Goal: Information Seeking & Learning: Learn about a topic

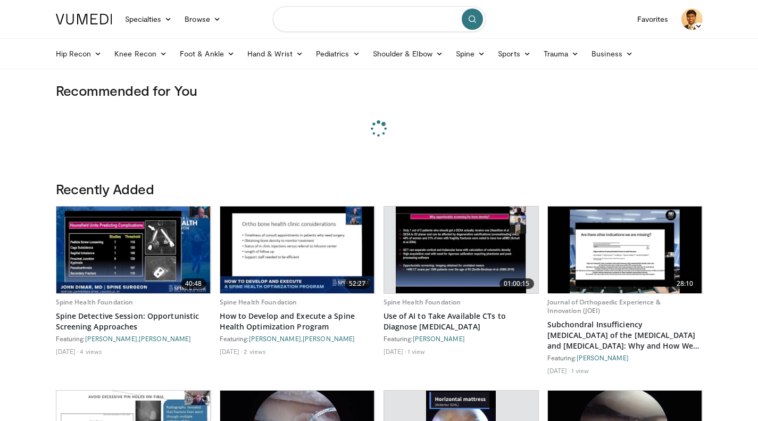
click at [339, 26] on input "Search topics, interventions" at bounding box center [379, 19] width 213 height 26
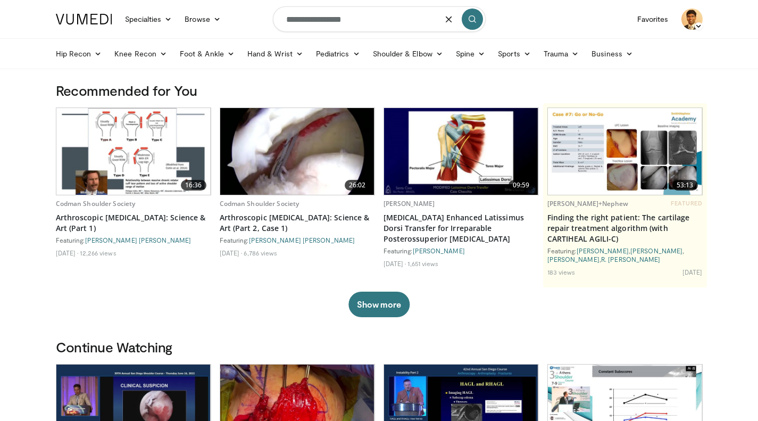
type input "**********"
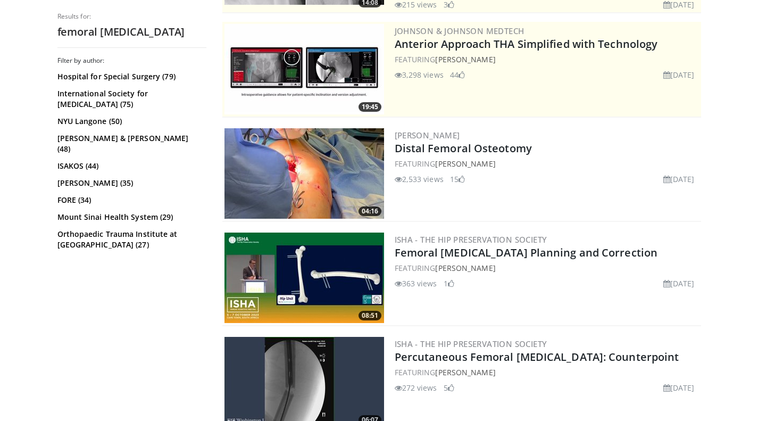
scroll to position [212, 0]
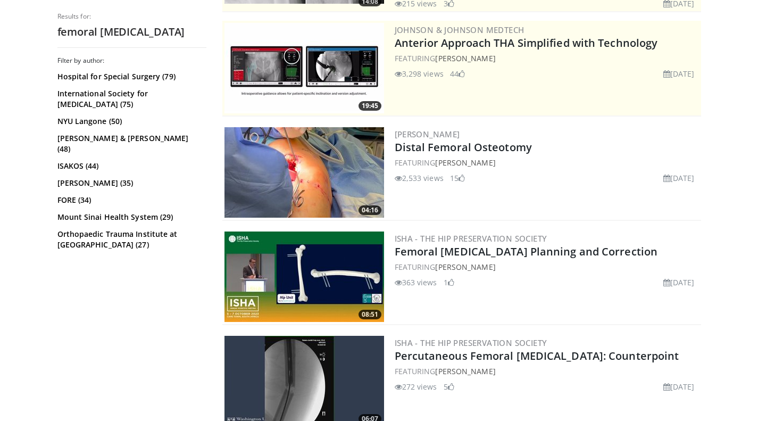
click at [514, 145] on link "Distal Femoral Osteotomy" at bounding box center [463, 147] width 137 height 14
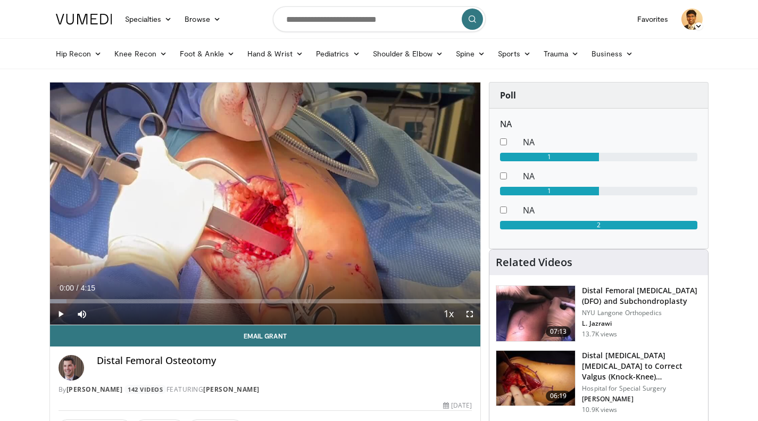
click at [270, 206] on icon "Video Player" at bounding box center [265, 203] width 30 height 30
click at [385, 210] on icon "Video Player" at bounding box center [384, 203] width 30 height 30
click at [381, 199] on icon "Video Player" at bounding box center [384, 203] width 30 height 30
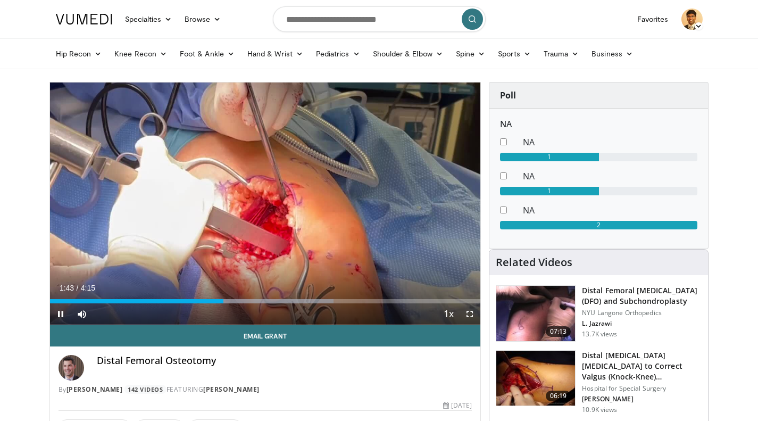
click at [230, 299] on div "Loaded : 65.87% 1:43 1:47" at bounding box center [265, 301] width 431 height 4
click at [237, 299] on div "Progress Bar" at bounding box center [251, 301] width 164 height 4
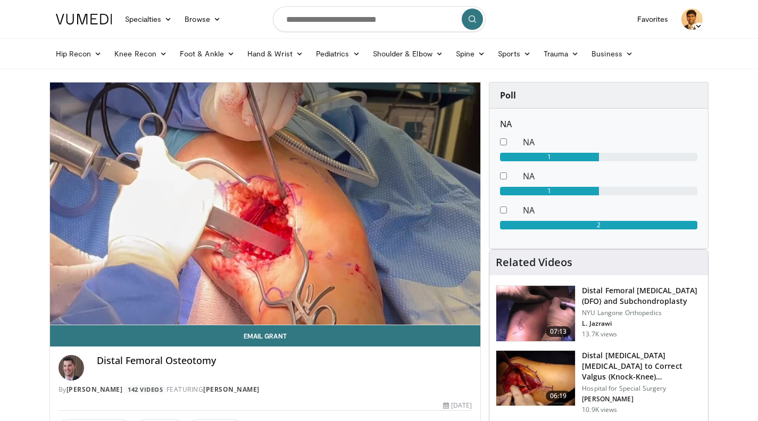
click at [248, 298] on video-js "**********" at bounding box center [265, 203] width 431 height 243
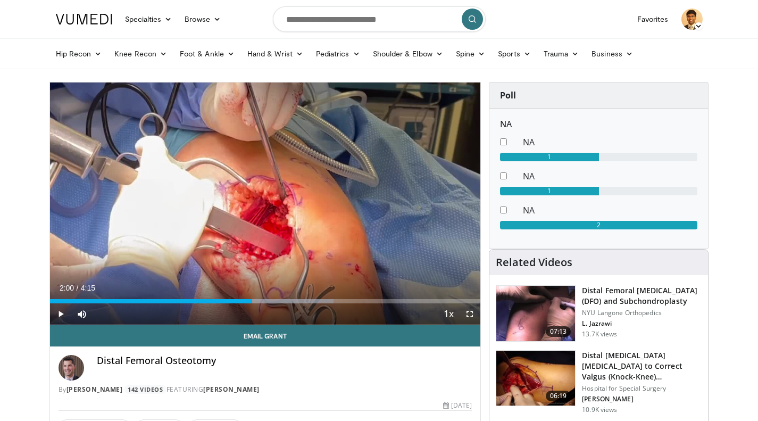
click at [252, 300] on div "Progress Bar" at bounding box center [261, 301] width 146 height 4
click at [264, 302] on div "Loaded : 69.75% 2:02 2:07" at bounding box center [265, 301] width 431 height 4
click at [0, 0] on div "Progress Bar" at bounding box center [0, 0] width 0 height 0
click at [314, 299] on div "Progress Bar" at bounding box center [326, 301] width 154 height 4
click at [328, 300] on div "Loaded : 85.26% 2:38 2:44" at bounding box center [265, 301] width 431 height 4
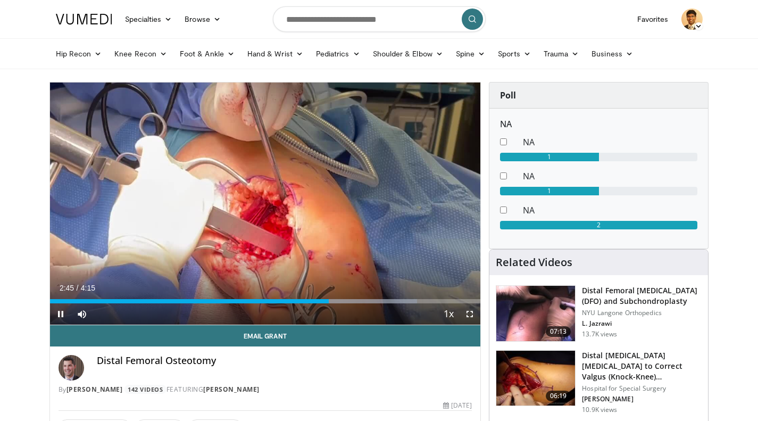
click at [337, 299] on div "Progress Bar" at bounding box center [348, 301] width 138 height 4
click at [347, 302] on div "Progress Bar" at bounding box center [360, 301] width 146 height 4
click at [358, 300] on div "Progress Bar" at bounding box center [360, 301] width 146 height 4
click at [370, 299] on div "Loaded : 93.01% 3:04 3:04" at bounding box center [265, 301] width 431 height 4
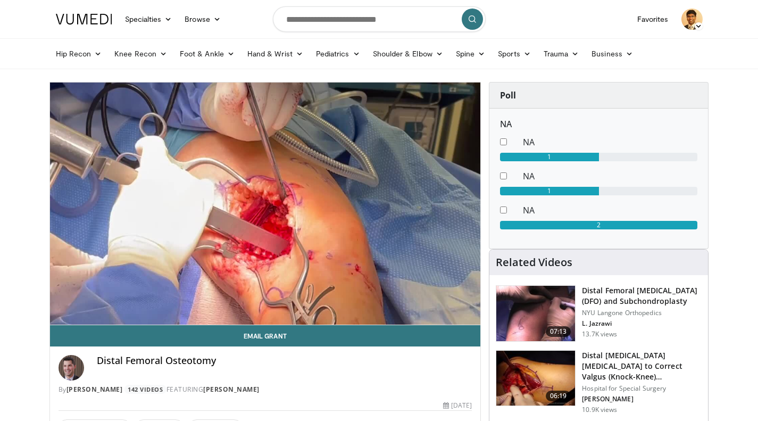
click at [381, 300] on video-js "**********" at bounding box center [265, 203] width 431 height 243
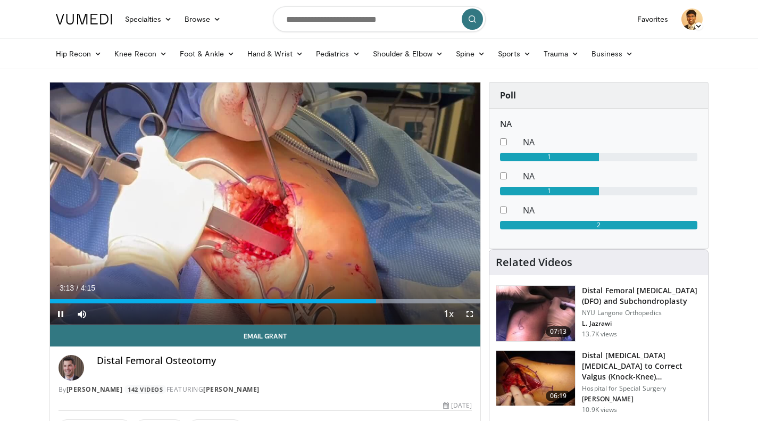
click at [393, 300] on div "Progress Bar" at bounding box center [401, 301] width 160 height 4
click at [401, 299] on div "Progress Bar" at bounding box center [401, 301] width 160 height 4
click at [412, 299] on div "Progress Bar" at bounding box center [401, 301] width 160 height 4
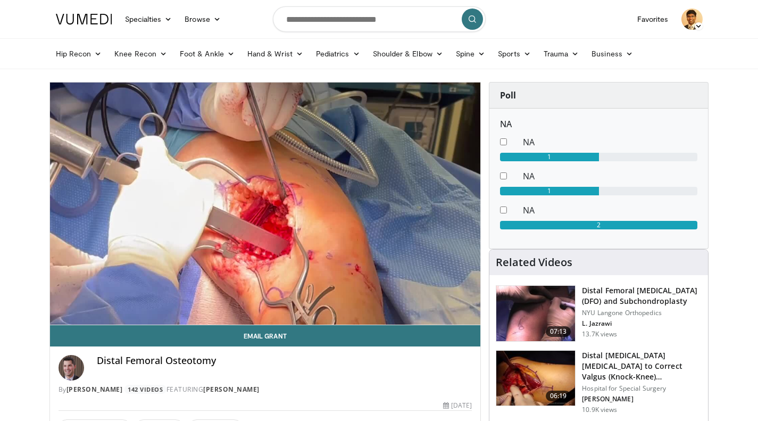
click at [412, 298] on video-js "**********" at bounding box center [265, 203] width 431 height 243
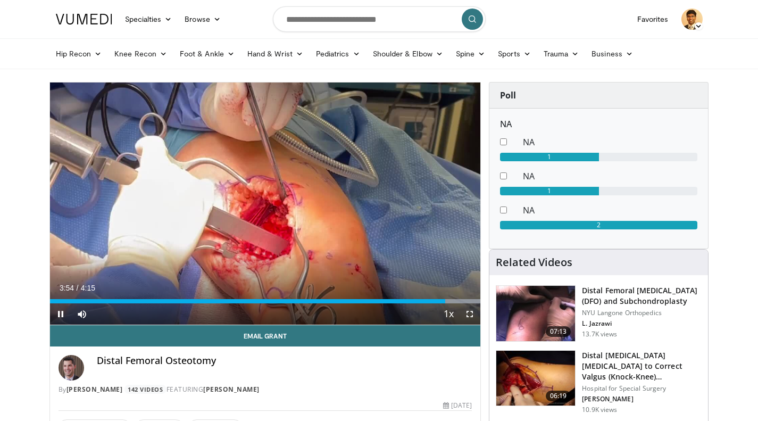
click at [412, 298] on video-js "**********" at bounding box center [265, 203] width 431 height 243
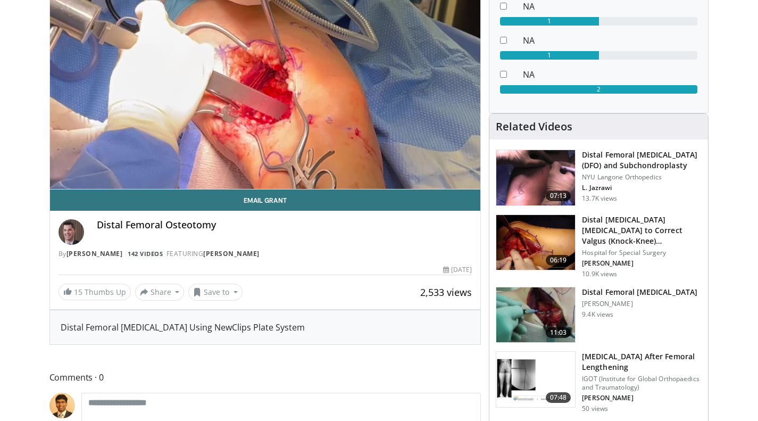
scroll to position [142, 0]
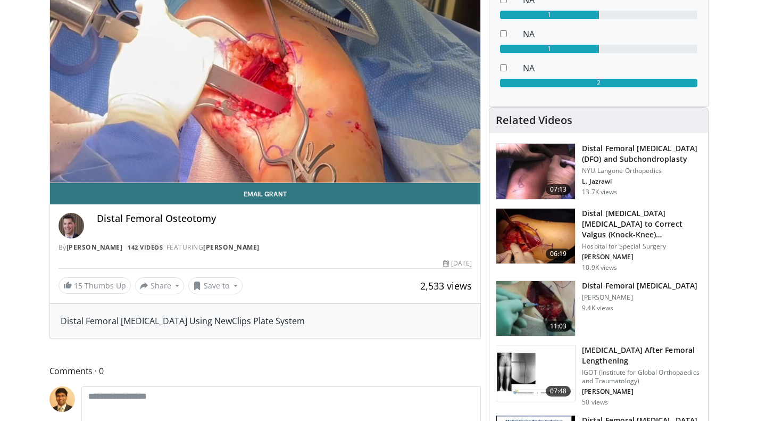
click at [533, 238] on img at bounding box center [535, 235] width 79 height 55
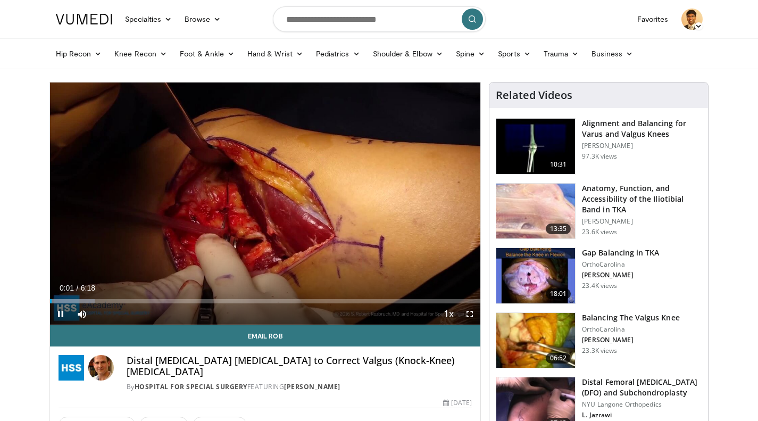
click at [384, 196] on icon "Video Player" at bounding box center [384, 203] width 30 height 30
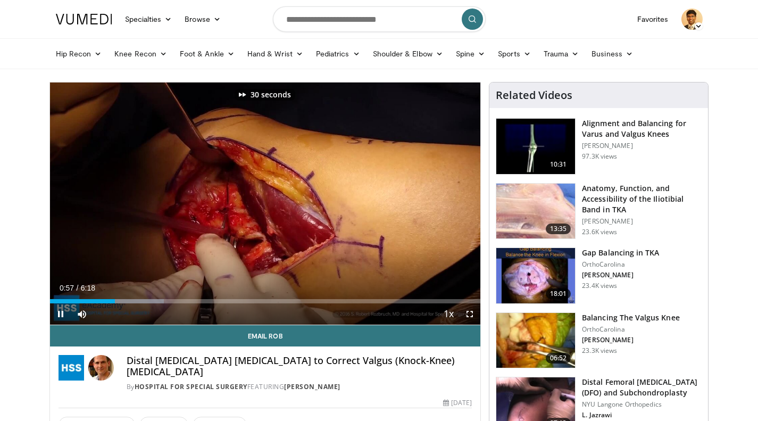
click at [384, 196] on icon "Video Player" at bounding box center [384, 203] width 30 height 30
